Goal: Transaction & Acquisition: Purchase product/service

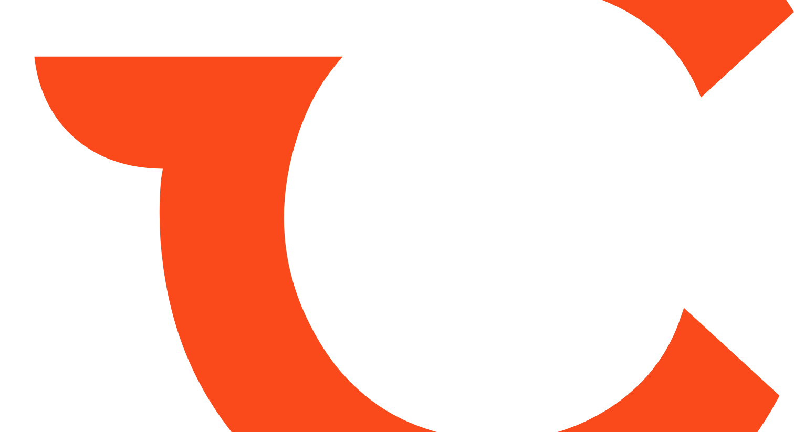
type input "*****"
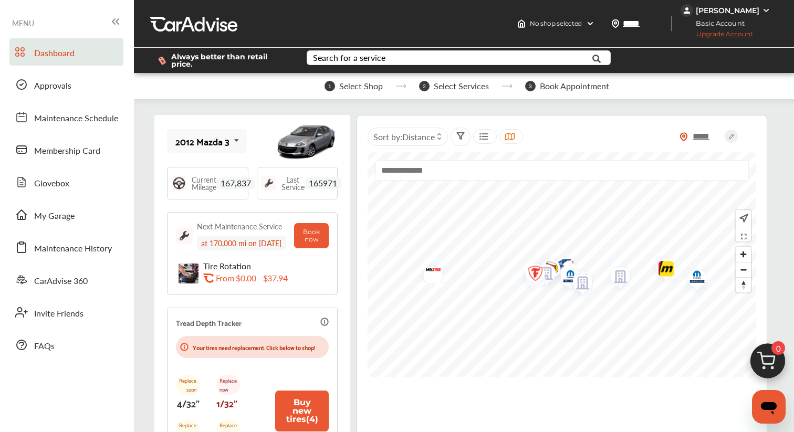
click at [770, 355] on img at bounding box center [767, 364] width 50 height 50
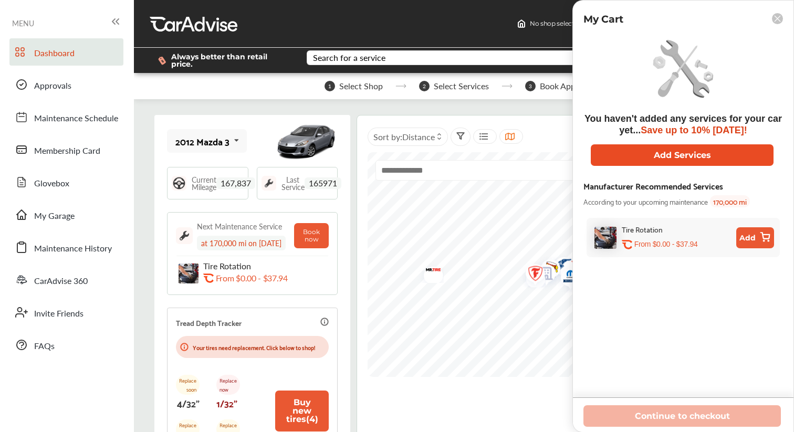
click at [670, 157] on button "Add Services" at bounding box center [681, 155] width 183 height 22
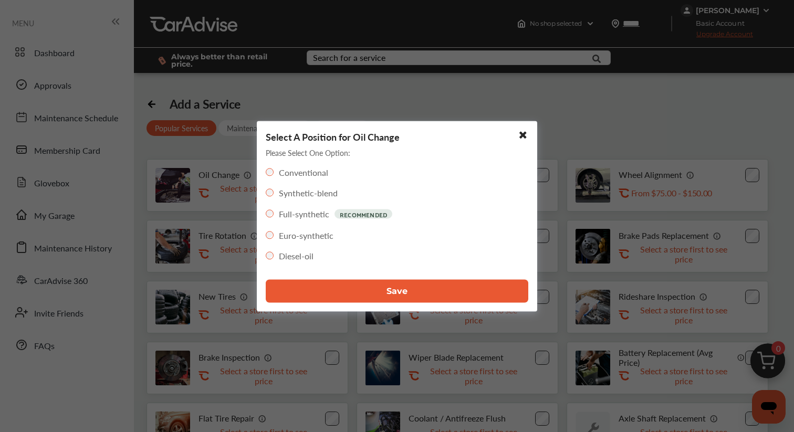
click at [325, 289] on button "Save" at bounding box center [397, 290] width 262 height 23
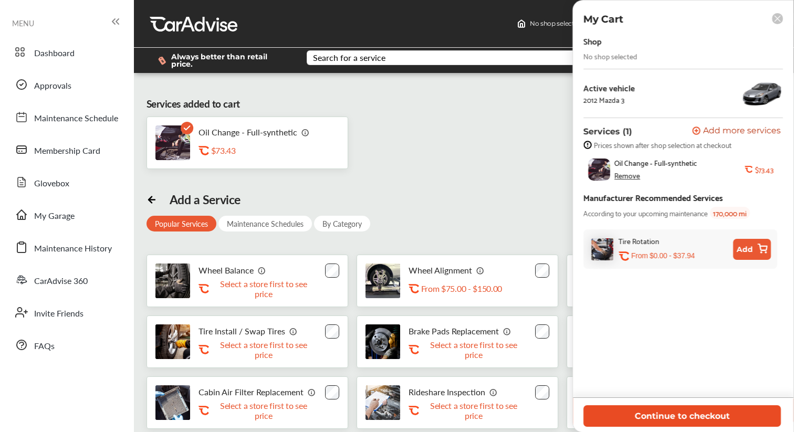
click at [668, 417] on button "Continue to checkout" at bounding box center [681, 416] width 197 height 22
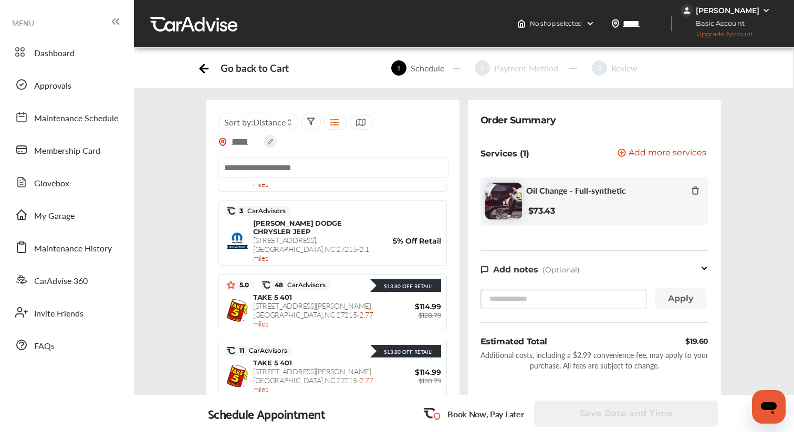
scroll to position [148, 0]
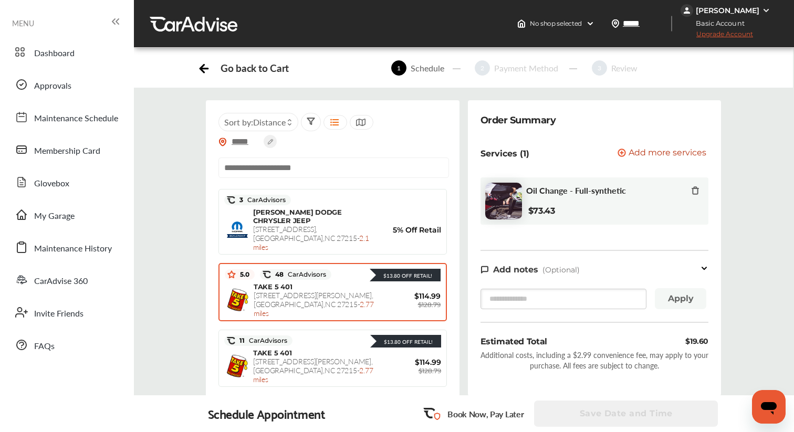
click at [346, 290] on span "[STREET_ADDRESS][PERSON_NAME] - 2.77 miles" at bounding box center [313, 304] width 120 height 28
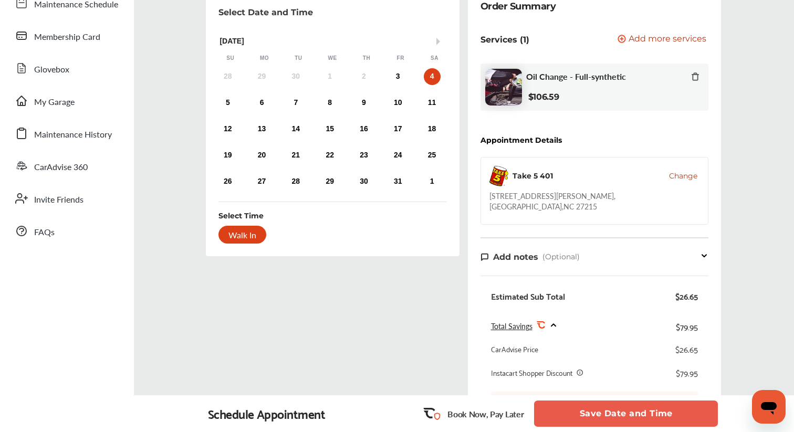
scroll to position [87, 0]
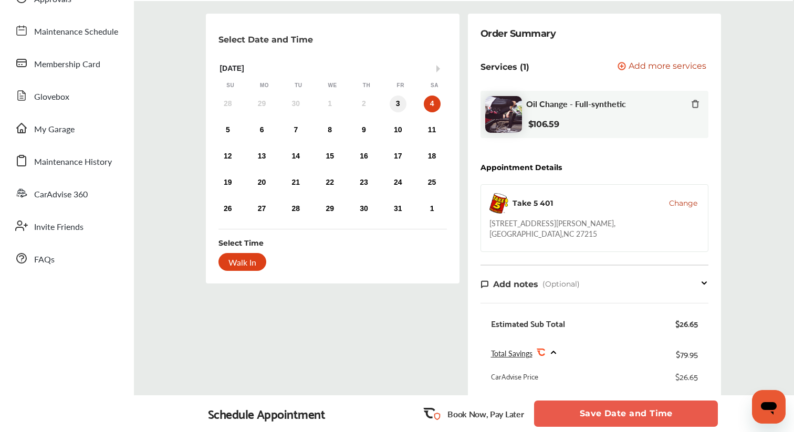
click at [401, 102] on div "3" at bounding box center [397, 104] width 17 height 17
click at [248, 265] on div "Walk In" at bounding box center [242, 262] width 48 height 18
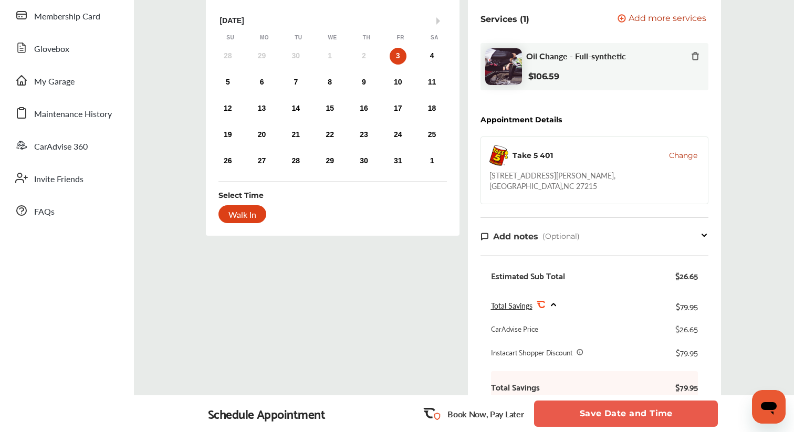
scroll to position [155, 0]
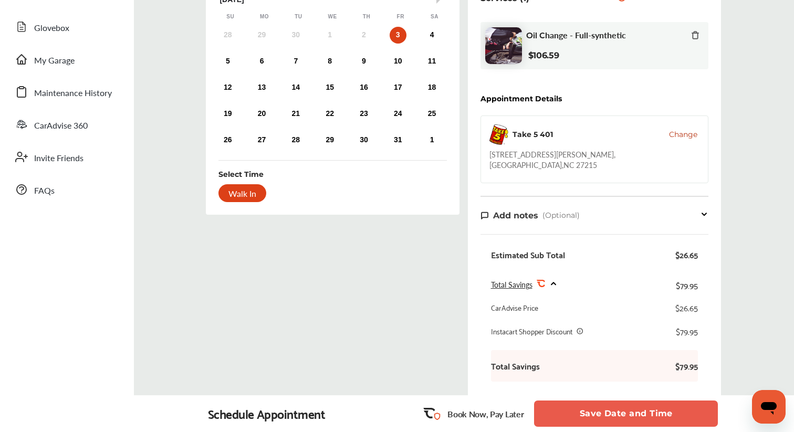
click at [602, 411] on button "Save Date and Time" at bounding box center [626, 413] width 184 height 26
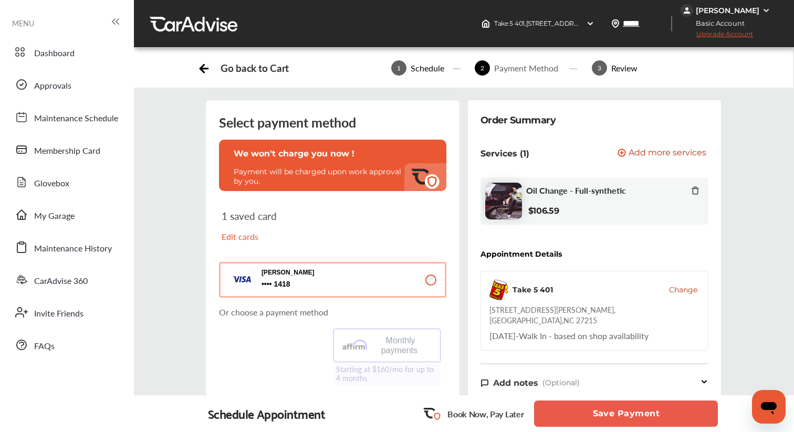
click at [626, 417] on button "Save Payment" at bounding box center [626, 413] width 184 height 26
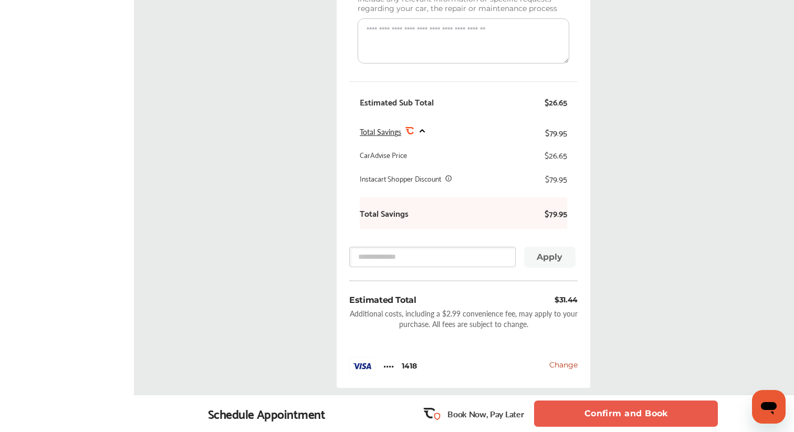
scroll to position [379, 0]
